Goal: Task Accomplishment & Management: Manage account settings

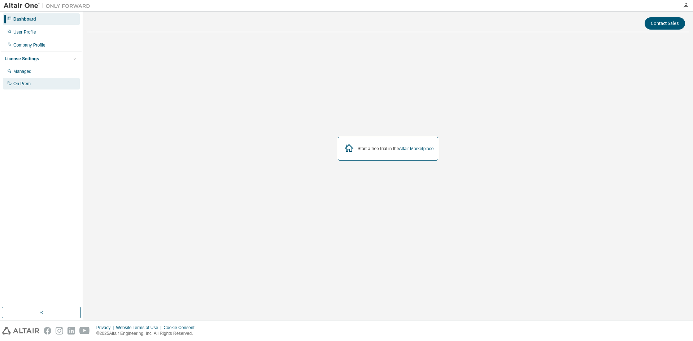
click at [45, 85] on div "On Prem" at bounding box center [41, 84] width 77 height 12
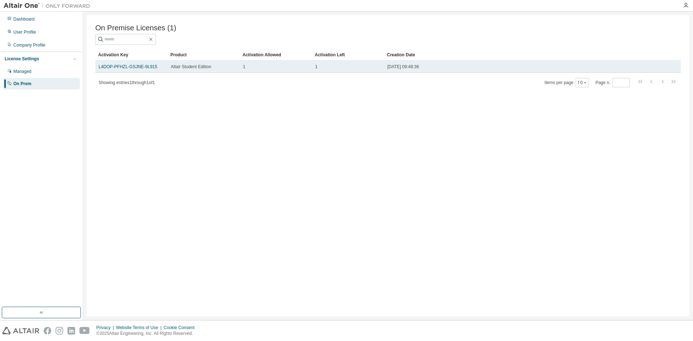
click at [198, 68] on span "Altair Student Edition" at bounding box center [191, 67] width 40 height 6
click at [311, 65] on td "1" at bounding box center [275, 67] width 72 height 12
click at [389, 65] on td "[DATE] 09:48:36" at bounding box center [518, 67] width 268 height 12
click at [442, 70] on div "2025-08-16 09:48:36" at bounding box center [517, 67] width 261 height 6
drag, startPoint x: 434, startPoint y: 63, endPoint x: 420, endPoint y: 67, distance: 14.4
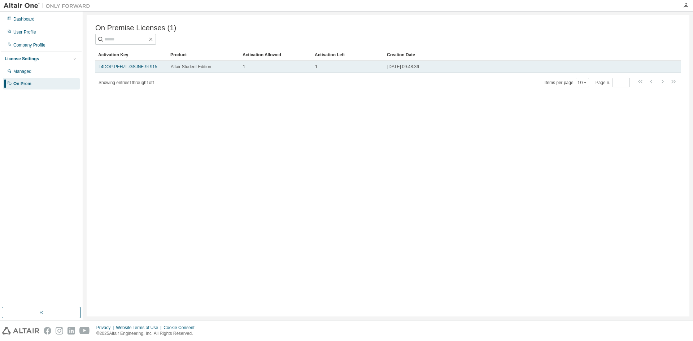
click at [428, 65] on td "2025-08-16 09:48:36" at bounding box center [518, 67] width 268 height 12
drag, startPoint x: 387, startPoint y: 69, endPoint x: 440, endPoint y: 68, distance: 53.0
click at [440, 68] on div "[DATE] 09:48:36" at bounding box center [517, 67] width 261 height 6
click at [440, 73] on td "[DATE] 09:48:36" at bounding box center [518, 67] width 268 height 12
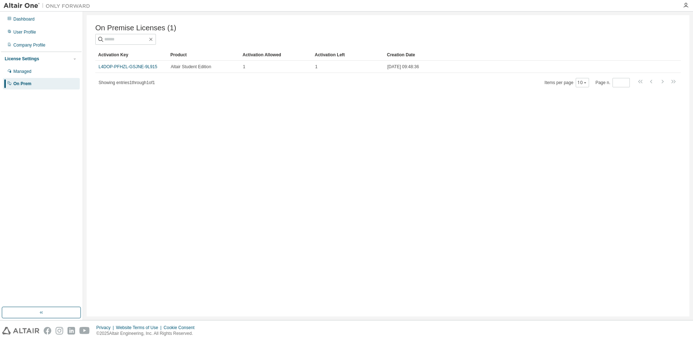
click at [212, 98] on div "On Premise Licenses (1) Clear Load Save Save As Field Operator Value Select fil…" at bounding box center [388, 165] width 602 height 301
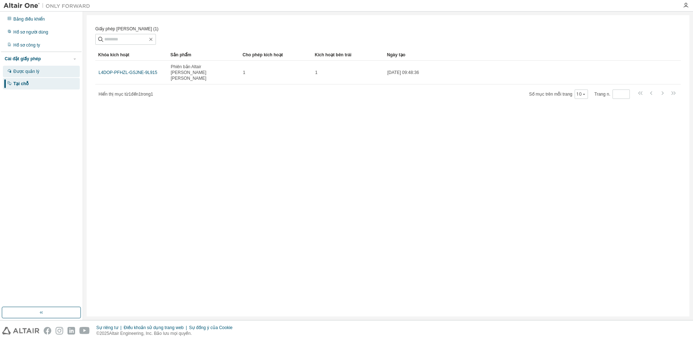
click at [35, 71] on font "Được quản lý" at bounding box center [26, 71] width 26 height 5
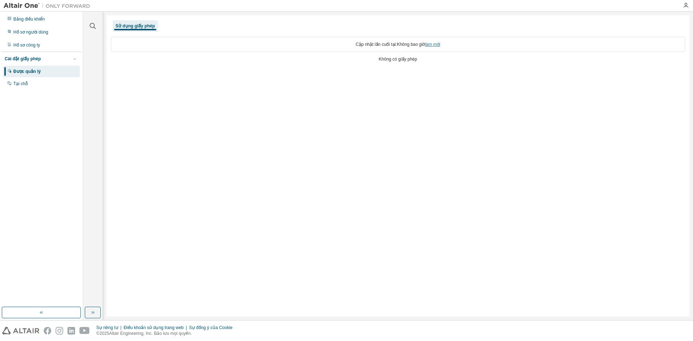
click at [434, 44] on font "làm mới" at bounding box center [432, 44] width 15 height 5
click at [41, 34] on font "Hồ sơ người dùng" at bounding box center [30, 32] width 35 height 5
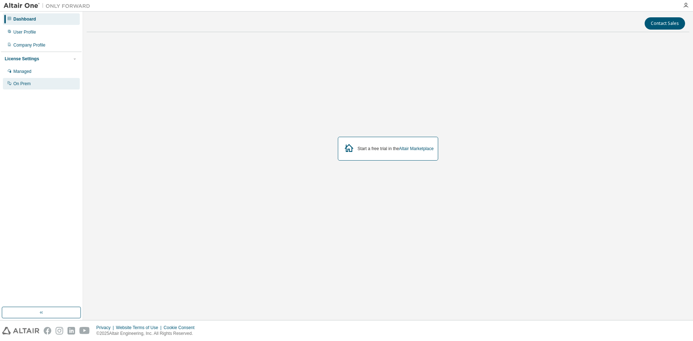
click at [14, 84] on div "On Prem" at bounding box center [21, 84] width 17 height 6
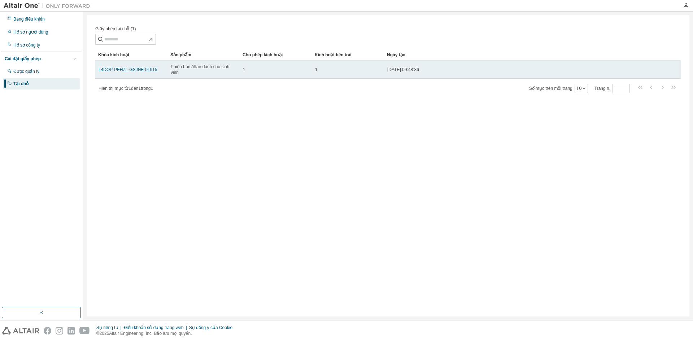
drag, startPoint x: 425, startPoint y: 71, endPoint x: 386, endPoint y: 69, distance: 39.4
click at [386, 69] on td "[DATE] 09:48:36" at bounding box center [518, 70] width 268 height 18
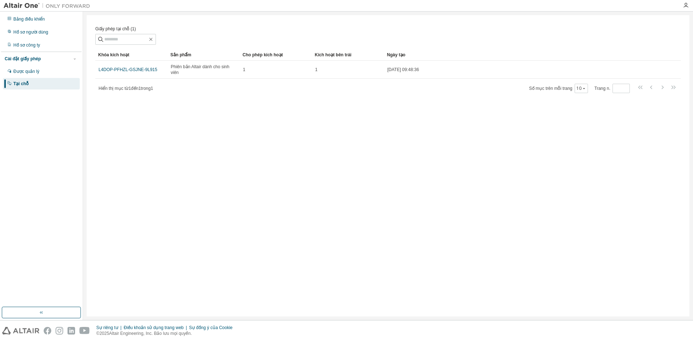
click at [400, 105] on div "Giấy phép [PERSON_NAME] (1) Thông thoáng [PERSON_NAME] [PERSON_NAME] dưới [PERS…" at bounding box center [388, 165] width 602 height 301
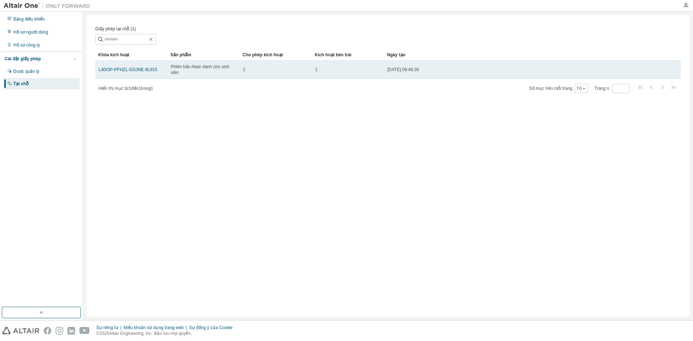
click at [215, 70] on font "Phiên bản Altair dành cho sinh viên" at bounding box center [200, 69] width 58 height 11
click at [169, 74] on td "Phiên bản Altair dành cho sinh viên" at bounding box center [203, 70] width 72 height 18
click at [108, 72] on font "L4DOP-PFHZL-GSJNE-9L915" at bounding box center [127, 69] width 59 height 5
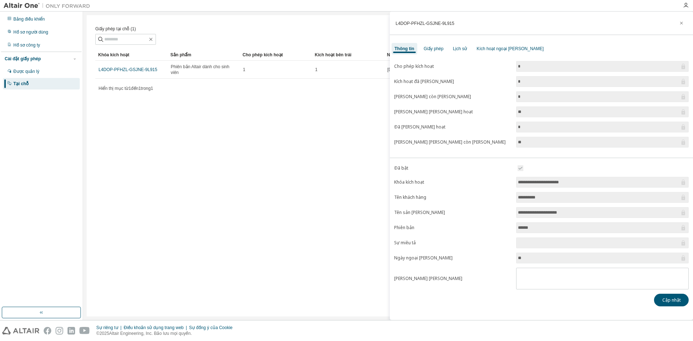
drag, startPoint x: 544, startPoint y: 260, endPoint x: 450, endPoint y: 67, distance: 214.7
click at [544, 258] on input "**" at bounding box center [599, 257] width 162 height 7
click at [436, 49] on font "Giấy phép" at bounding box center [433, 48] width 20 height 5
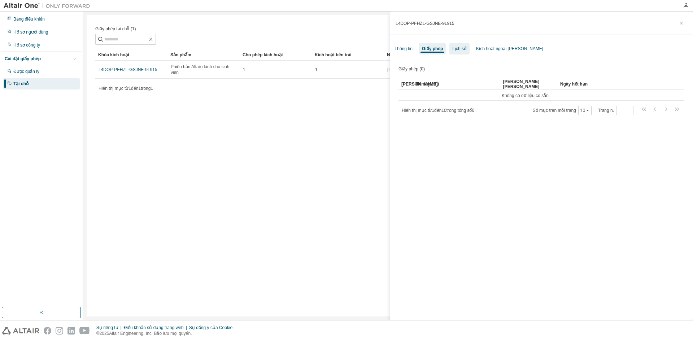
click at [461, 48] on font "Lịch sử" at bounding box center [459, 48] width 14 height 5
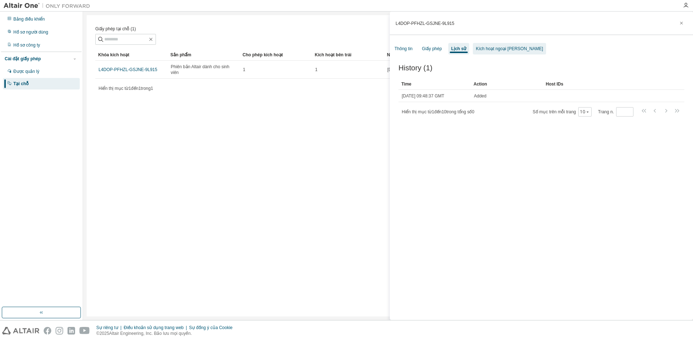
click at [488, 49] on font "Kích hoạt ngoại [PERSON_NAME]" at bounding box center [508, 48] width 67 height 5
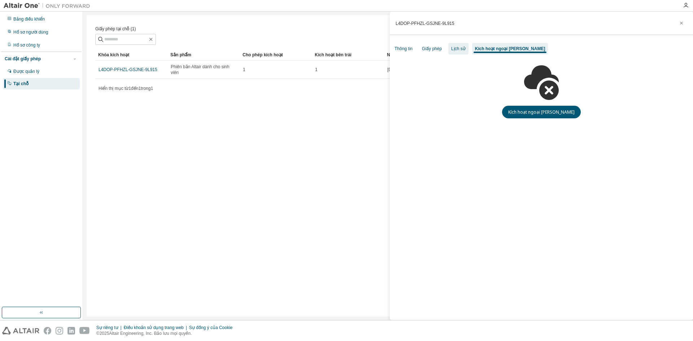
click at [454, 50] on font "Lịch sử" at bounding box center [458, 48] width 14 height 5
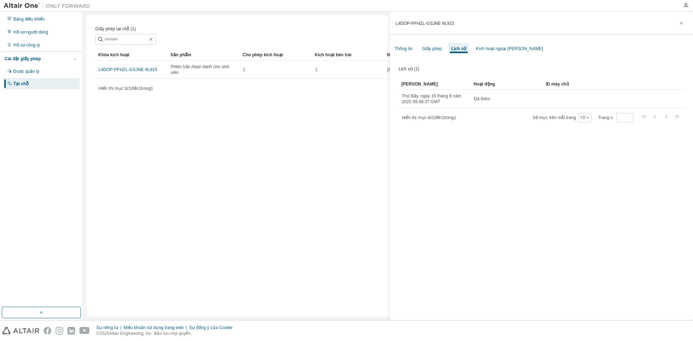
click at [561, 90] on div "ID máy chủ" at bounding box center [602, 84] width 115 height 12
click at [561, 87] on font "ID máy chủ" at bounding box center [556, 84] width 23 height 5
click at [428, 51] on font "Giấy phép" at bounding box center [432, 48] width 20 height 5
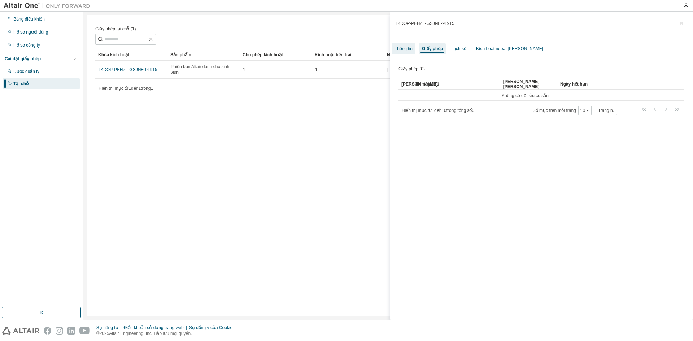
click at [403, 49] on font "Thông tin" at bounding box center [403, 48] width 18 height 5
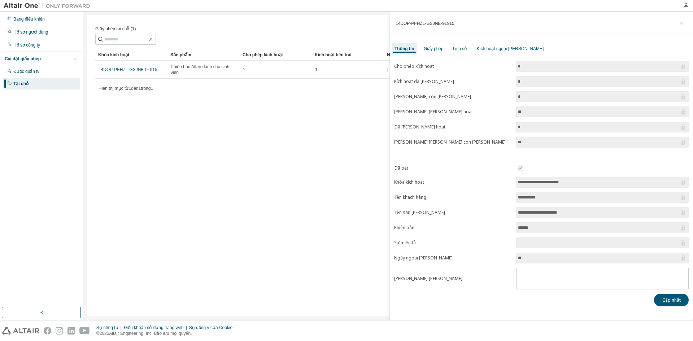
click at [538, 71] on span "*" at bounding box center [602, 66] width 172 height 11
click at [541, 66] on input "*" at bounding box center [599, 66] width 162 height 7
click at [667, 304] on button "Cập nhật" at bounding box center [671, 300] width 35 height 13
